Goal: Find specific page/section: Find specific page/section

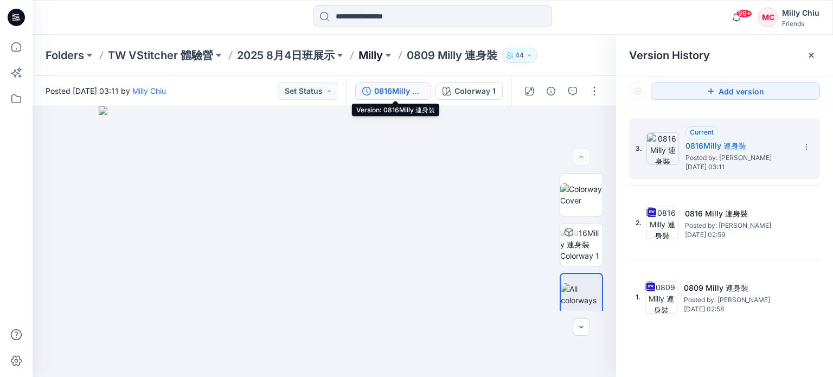
click at [380, 59] on p "Milly" at bounding box center [370, 55] width 24 height 15
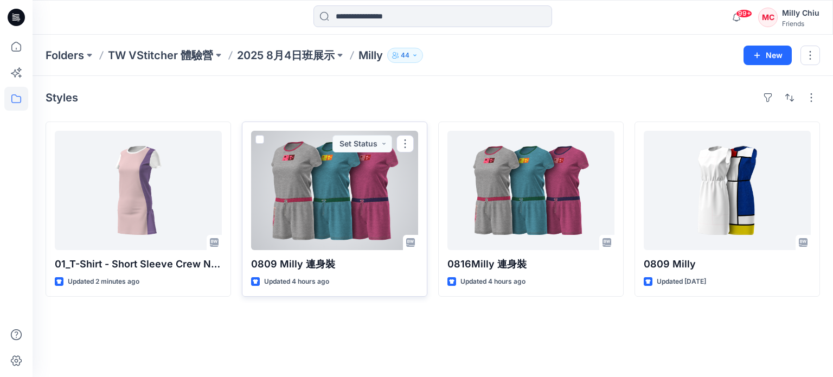
click at [393, 198] on div at bounding box center [334, 190] width 167 height 119
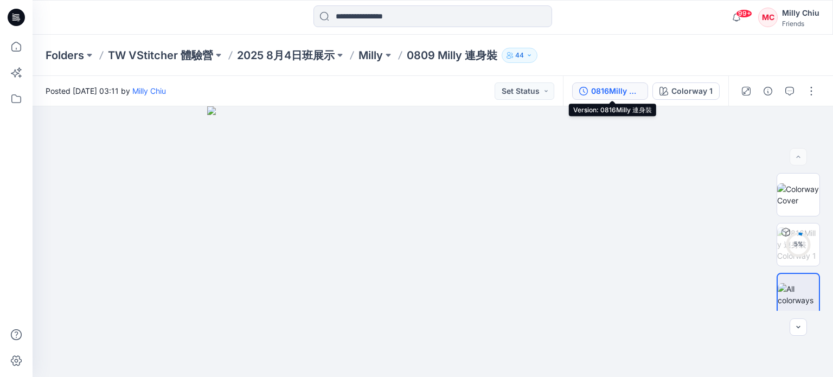
click at [620, 92] on div "0816Milly 連身裝" at bounding box center [616, 91] width 50 height 12
